Goal: Information Seeking & Learning: Learn about a topic

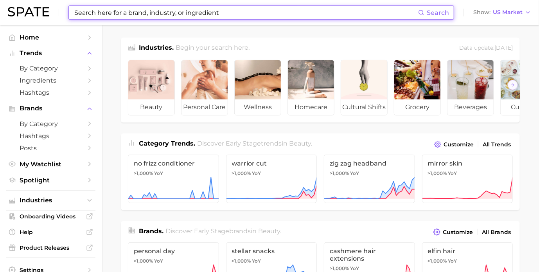
click at [175, 9] on input at bounding box center [246, 12] width 345 height 13
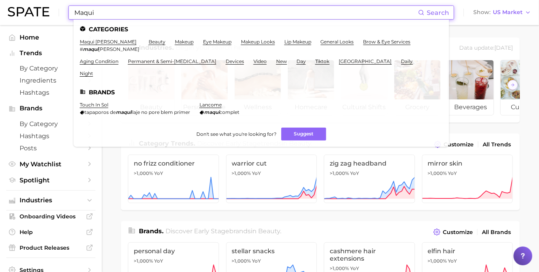
type input "Maqui"
click at [102, 46] on li "maqui [PERSON_NAME] # maqui [PERSON_NAME]" at bounding box center [109, 45] width 59 height 13
click at [99, 39] on ul "Categories maqui [PERSON_NAME] # maqui [PERSON_NAME] beauty makeup eye makeup m…" at bounding box center [262, 83] width 376 height 127
click at [99, 40] on link "maqui [PERSON_NAME]" at bounding box center [108, 42] width 57 height 6
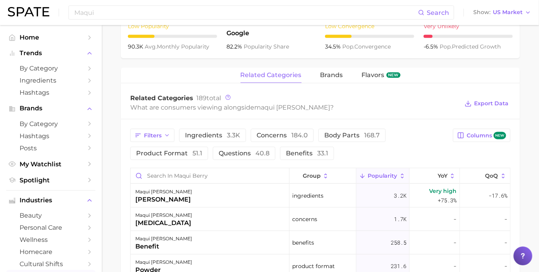
scroll to position [352, 0]
